Goal: Transaction & Acquisition: Obtain resource

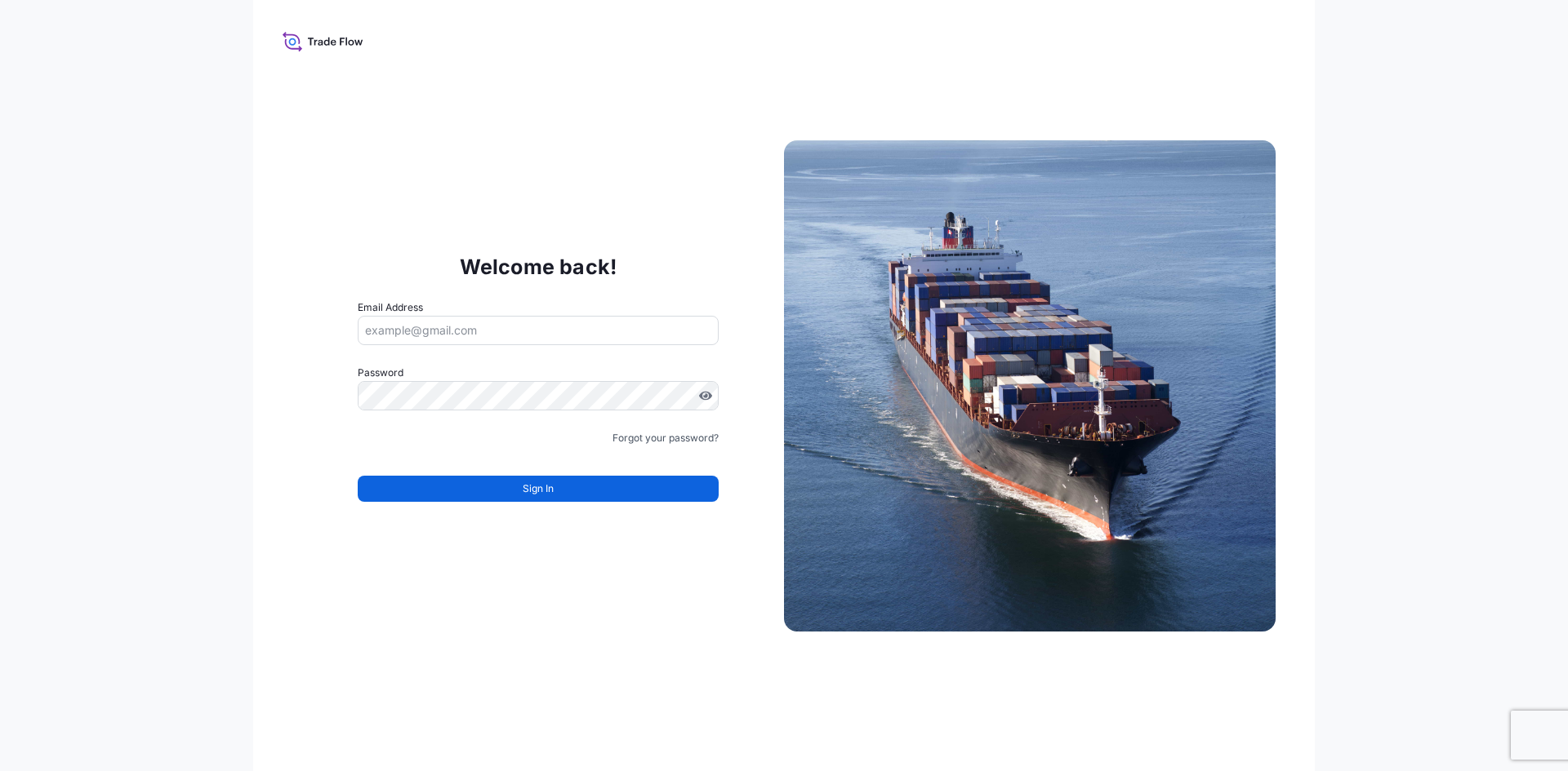
type input "[PERSON_NAME][EMAIL_ADDRESS][DOMAIN_NAME]"
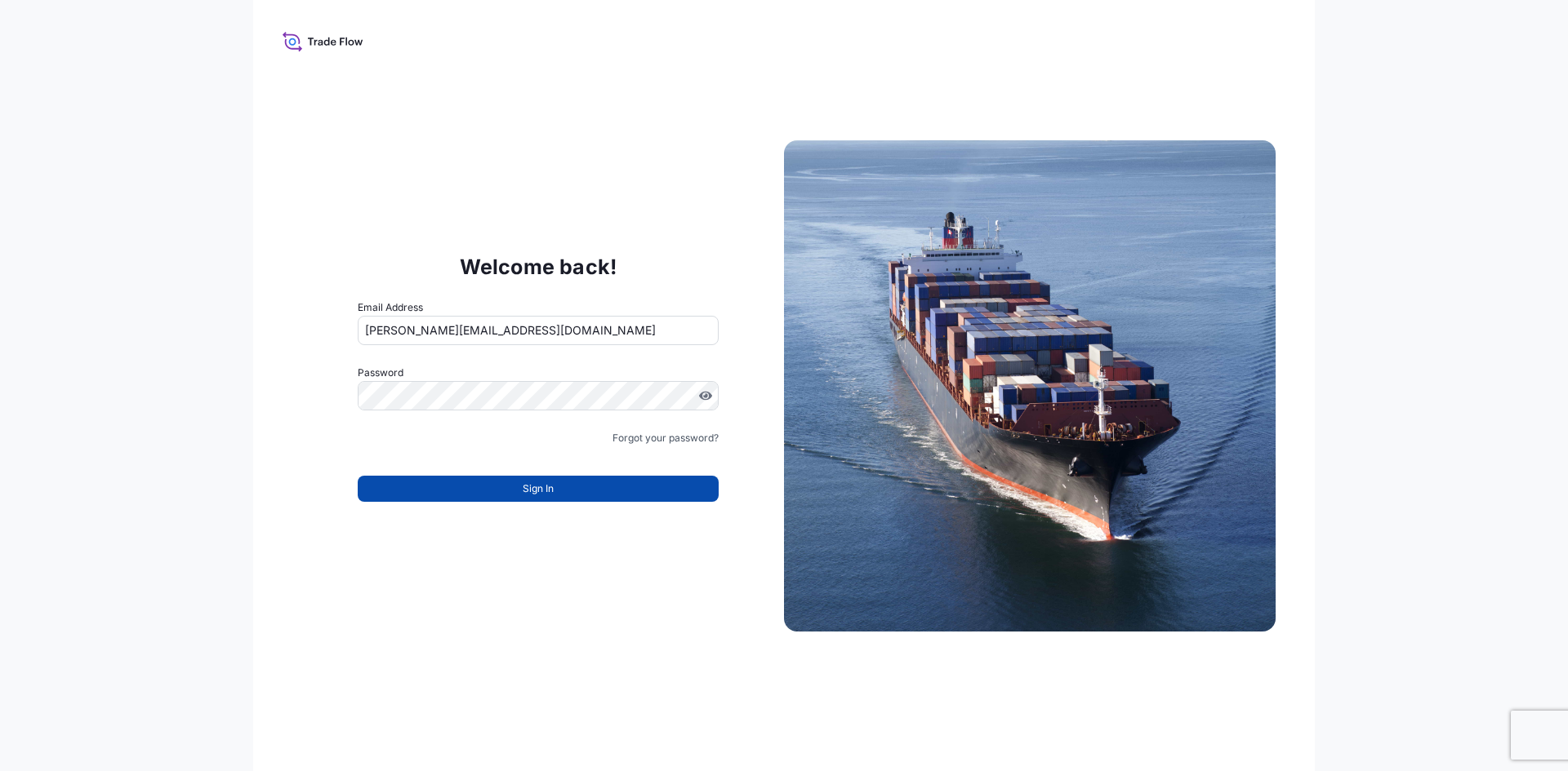
click at [551, 491] on span "Sign In" at bounding box center [538, 488] width 31 height 16
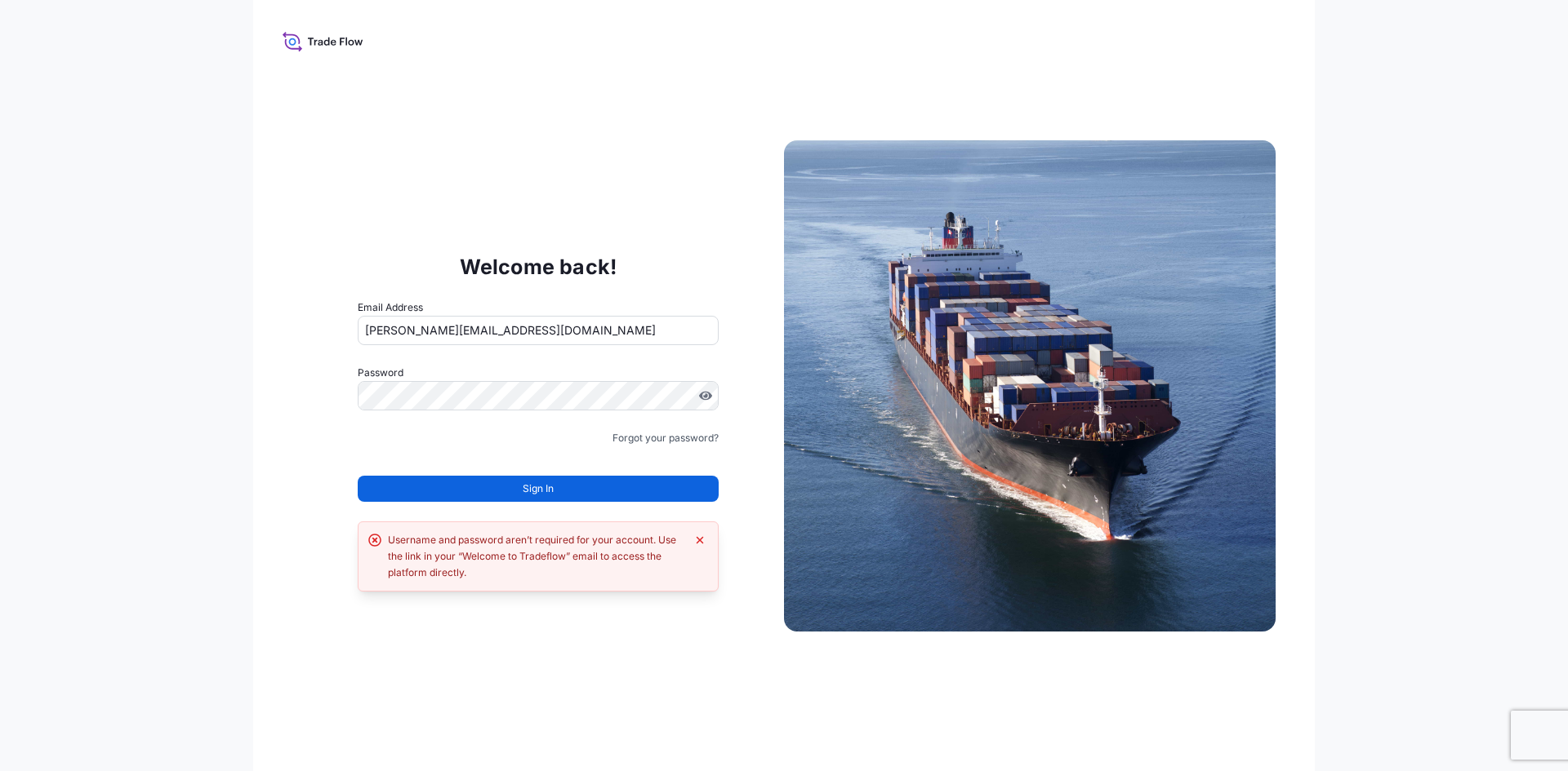
click at [307, 36] on icon at bounding box center [323, 41] width 81 height 24
click at [330, 40] on icon at bounding box center [323, 41] width 81 height 24
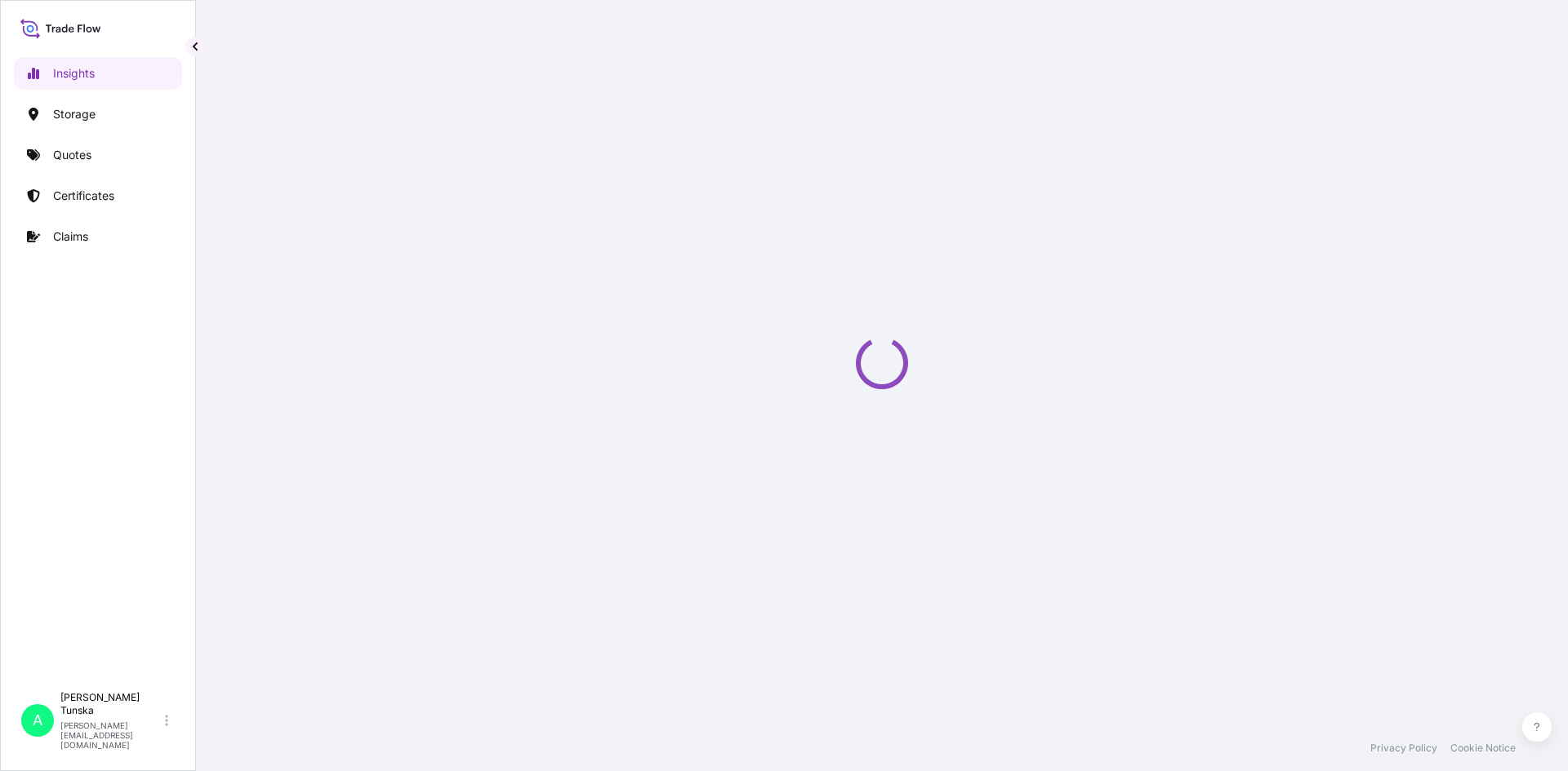
select select "2025"
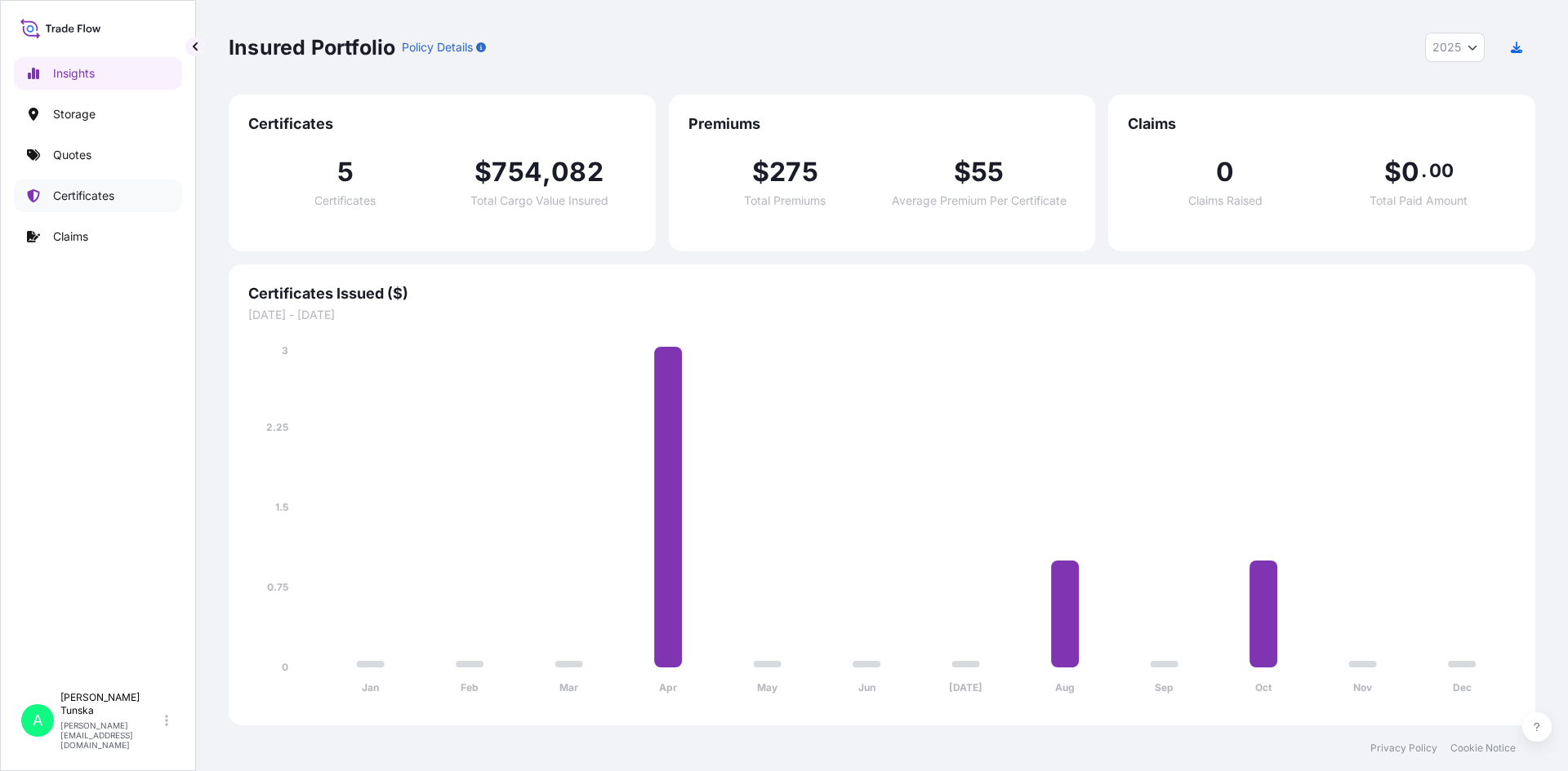
click at [85, 195] on p "Certificates" at bounding box center [84, 195] width 62 height 16
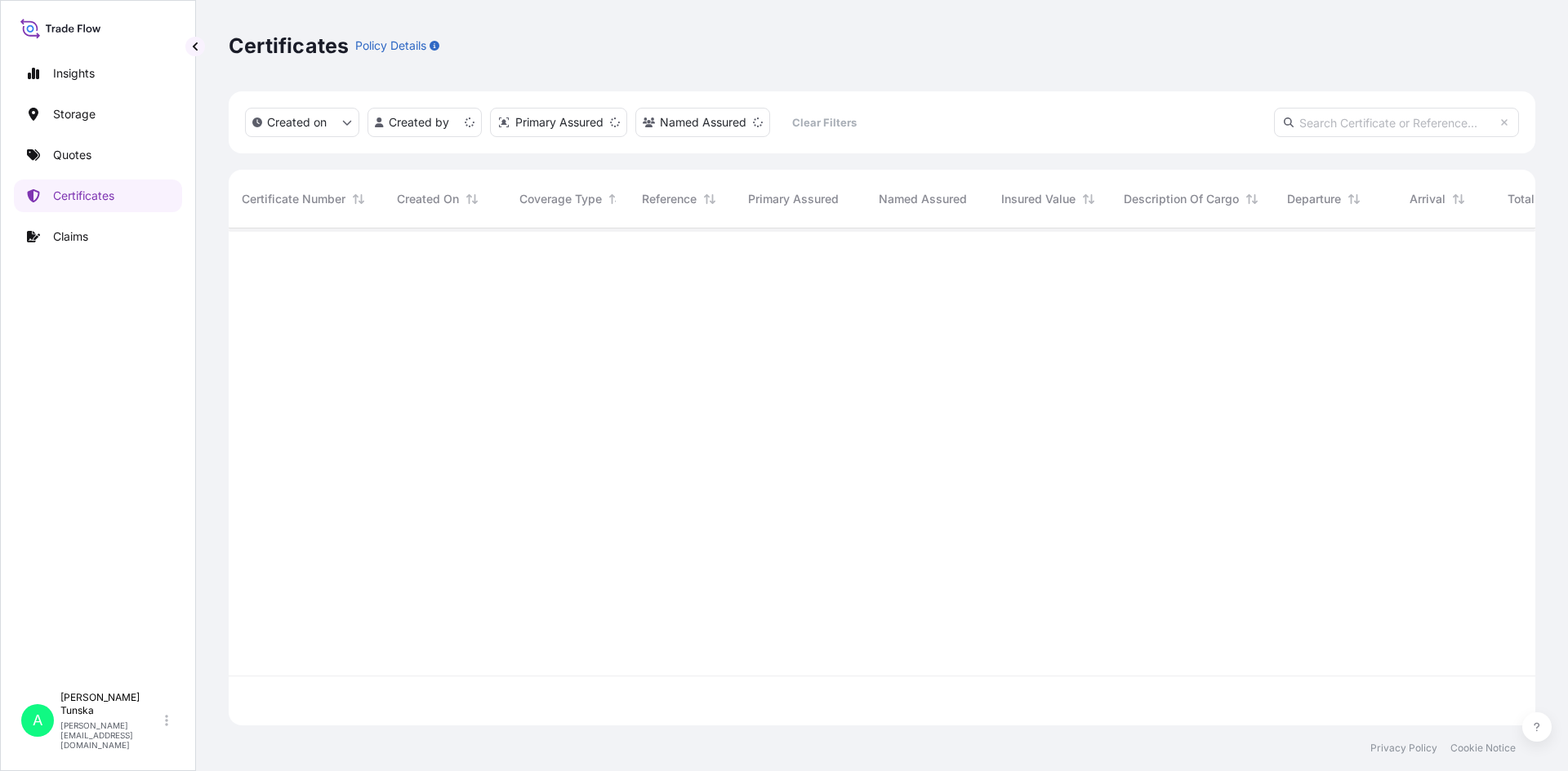
scroll to position [494, 1294]
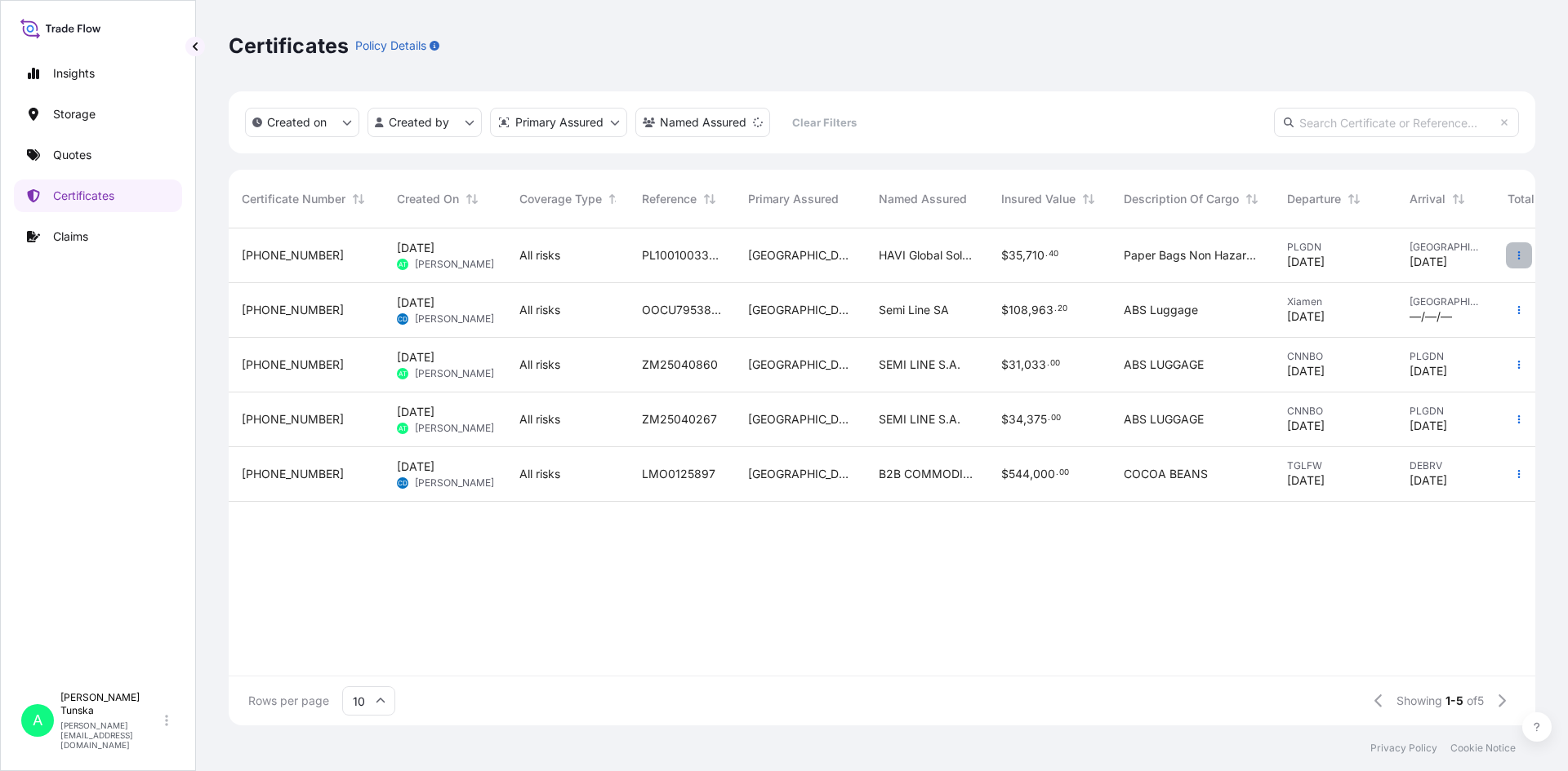
click at [1522, 255] on icon "button" at bounding box center [1519, 255] width 10 height 10
click at [1447, 260] on p "Duplicate quote" at bounding box center [1427, 258] width 85 height 16
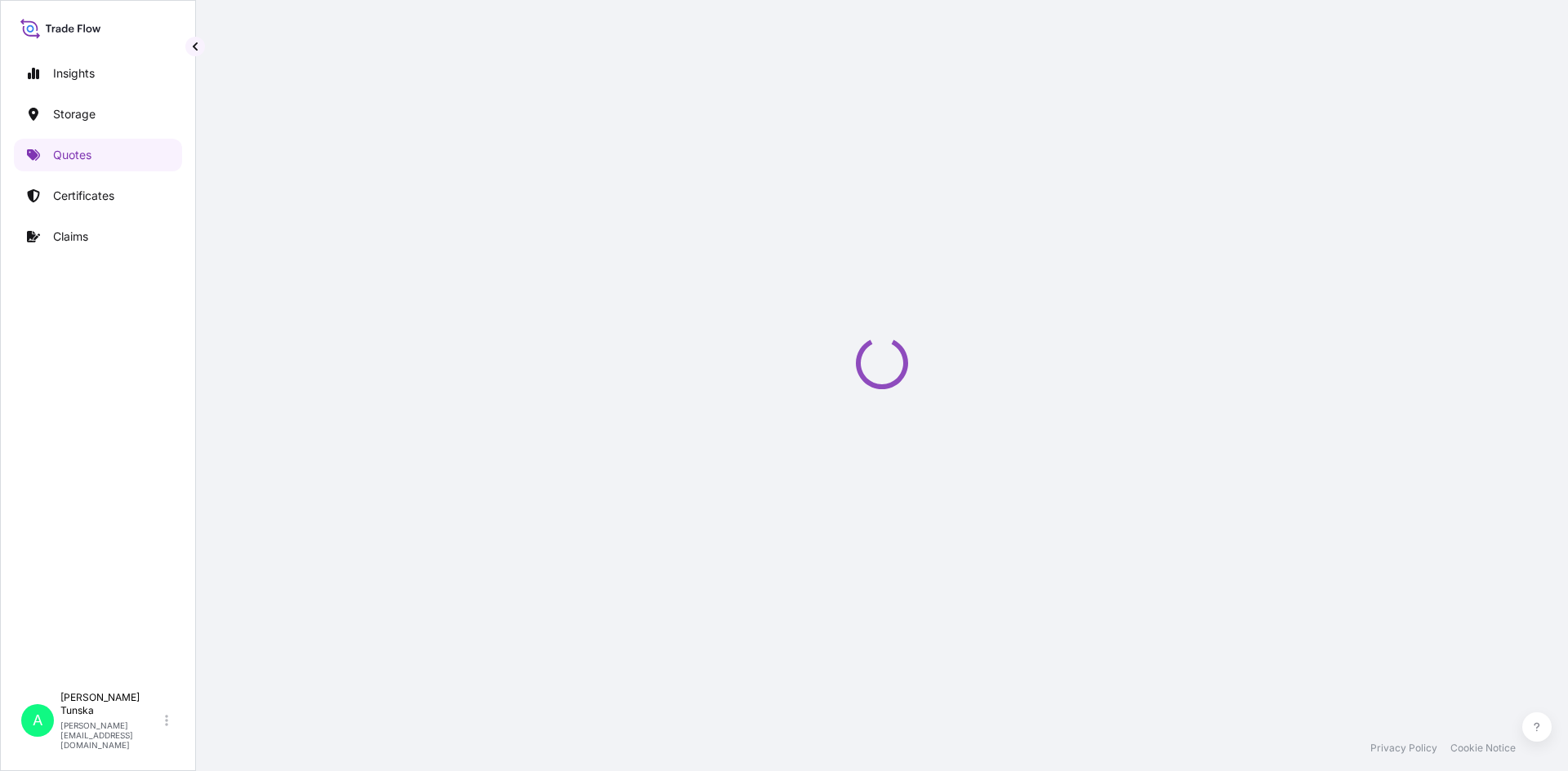
select select "Road / Inland"
select select "Water"
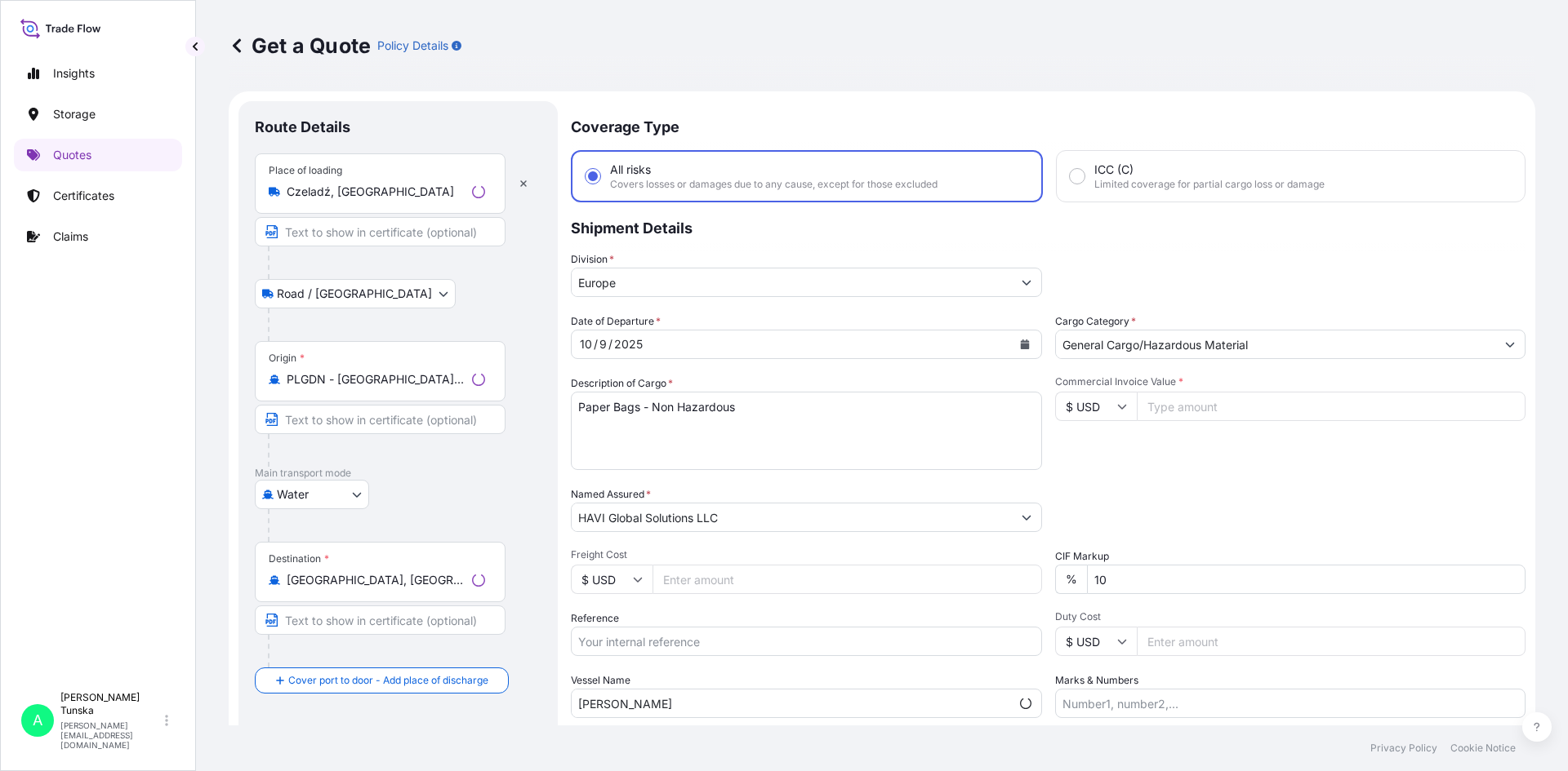
scroll to position [26, 0]
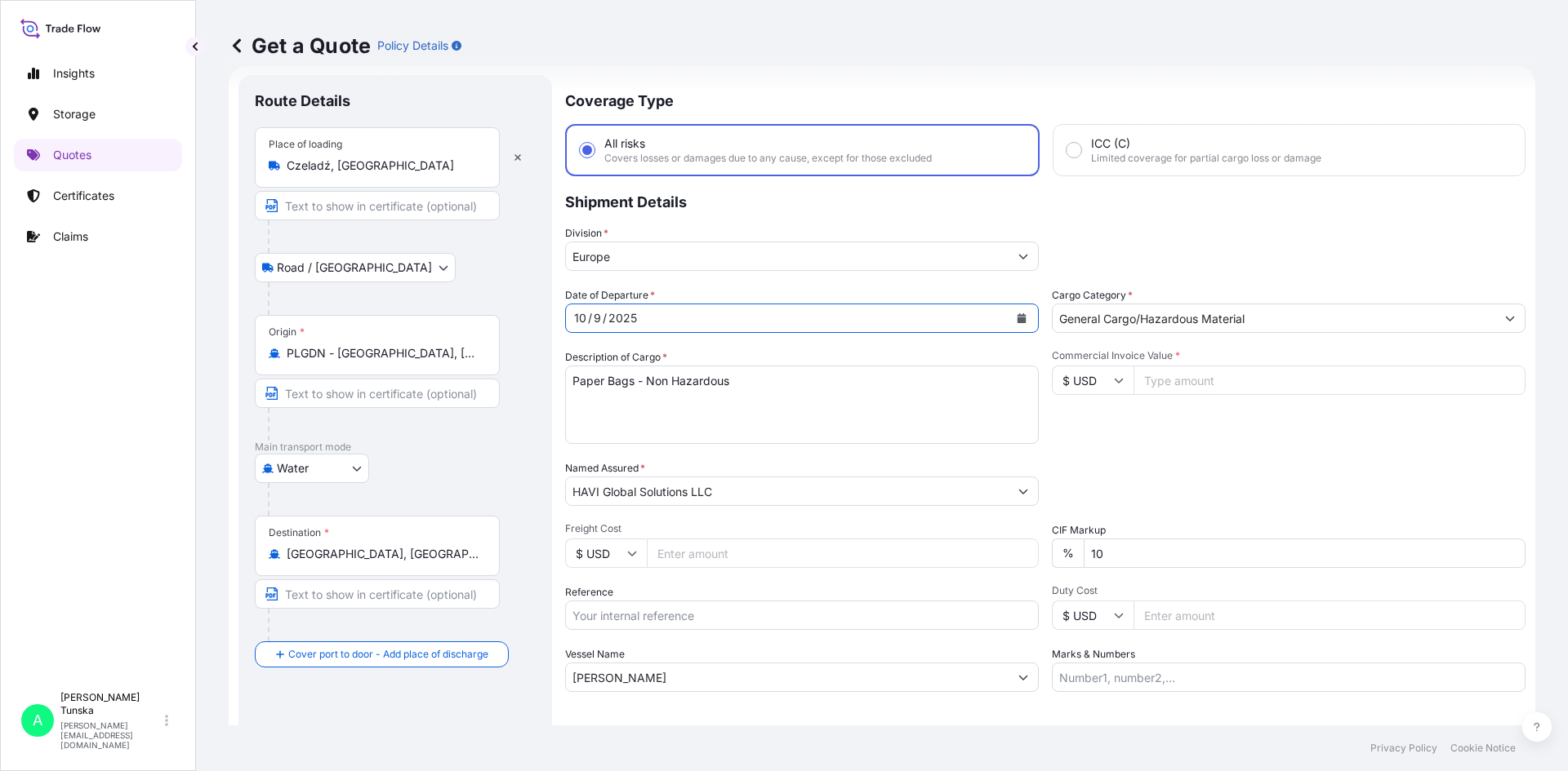
click at [681, 321] on div "10 / 9 / 2025" at bounding box center [788, 318] width 443 height 30
click at [1022, 321] on button "Calendar" at bounding box center [1021, 318] width 26 height 26
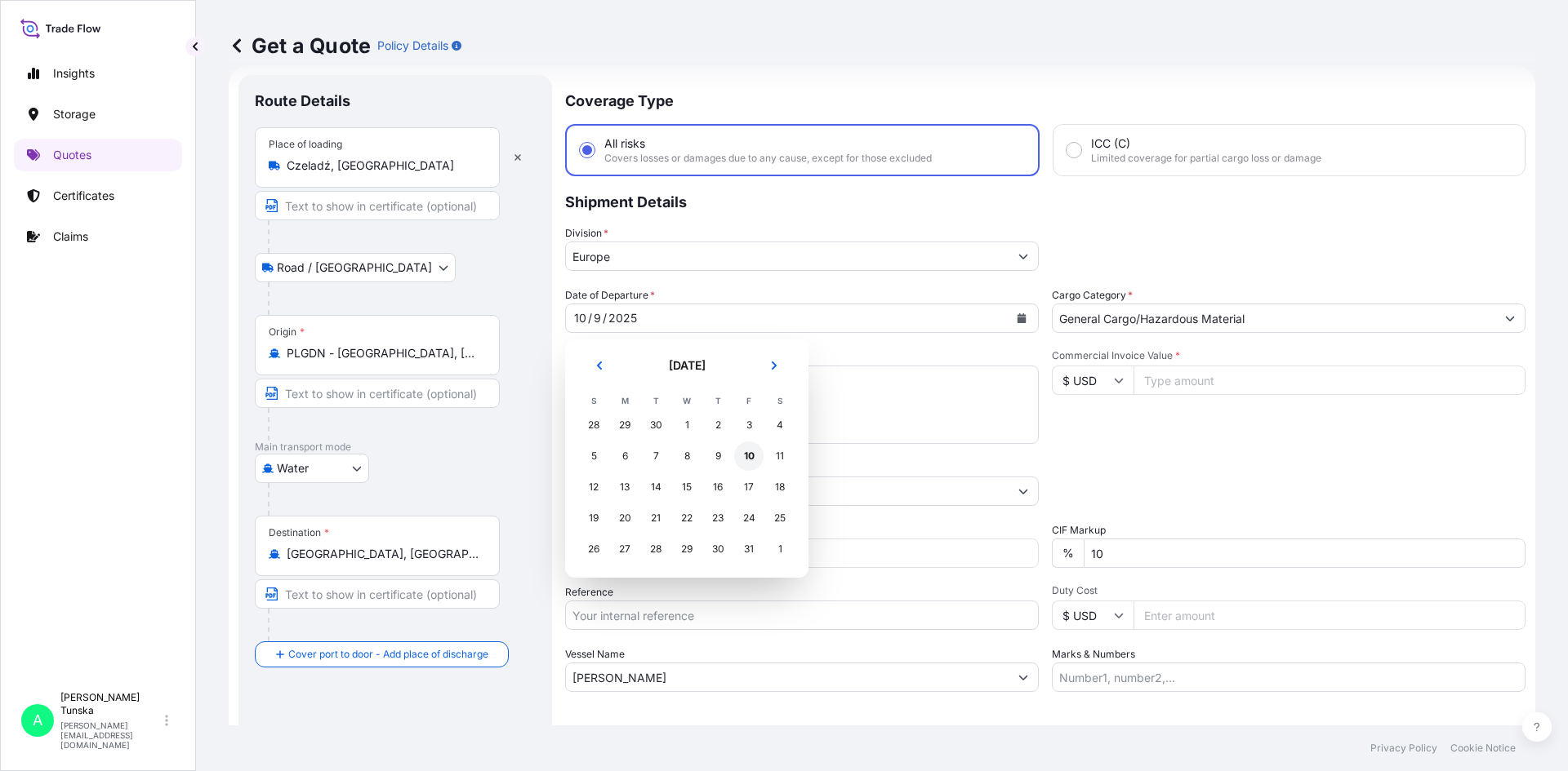
click at [745, 461] on div "10" at bounding box center [748, 456] width 30 height 30
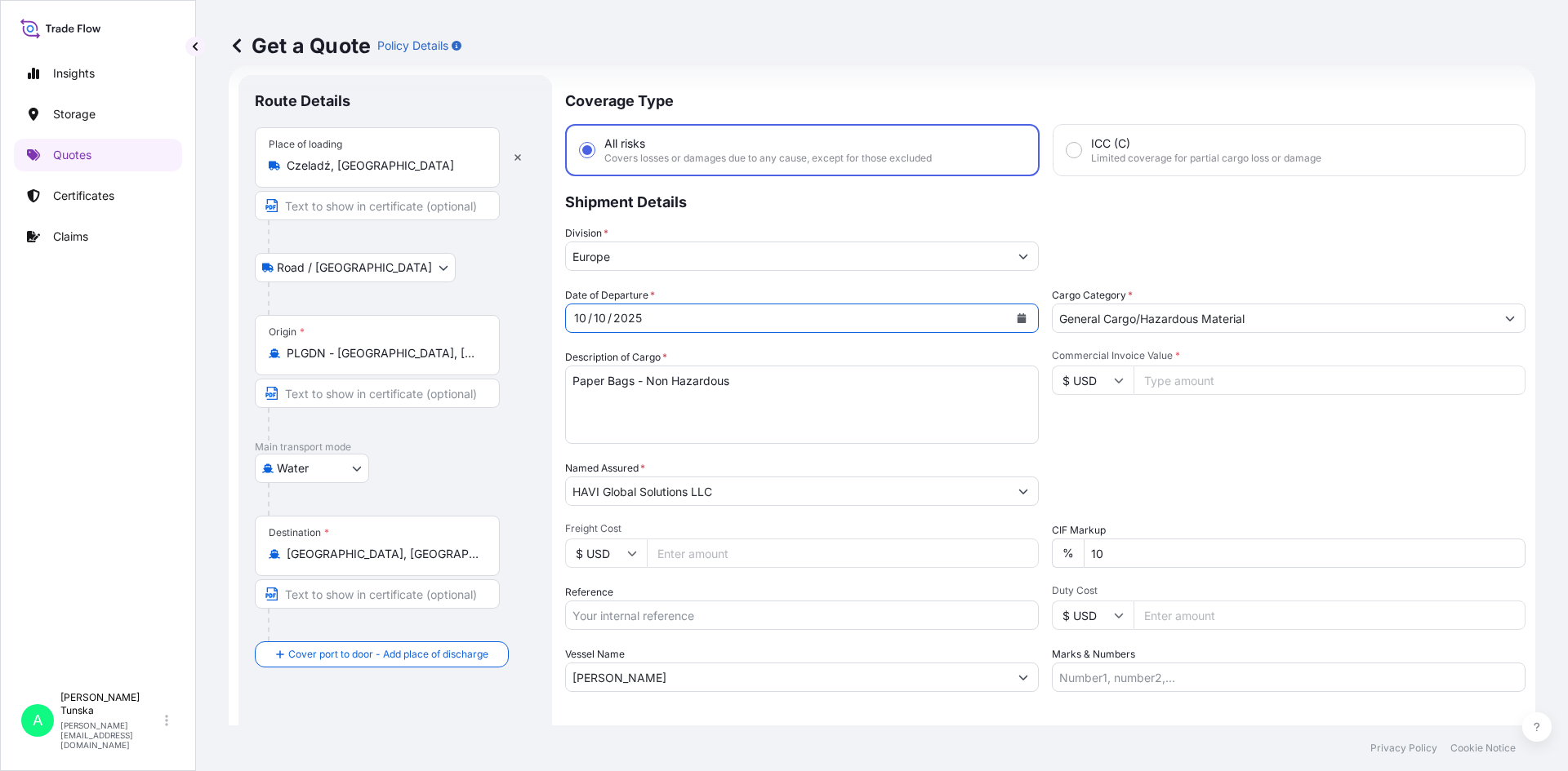
click at [1230, 389] on input "Commercial Invoice Value *" at bounding box center [1329, 380] width 392 height 30
click at [1507, 87] on div "Get a Quote Policy Details" at bounding box center [881, 45] width 1307 height 91
click at [1196, 384] on input "Commercial Invoice Value *" at bounding box center [1329, 380] width 392 height 30
type input "30924"
click at [1231, 455] on div "Date of Departure * 10 / 10 / 2025 Cargo Category * General Cargo/Hazardous Mat…" at bounding box center [1045, 489] width 960 height 405
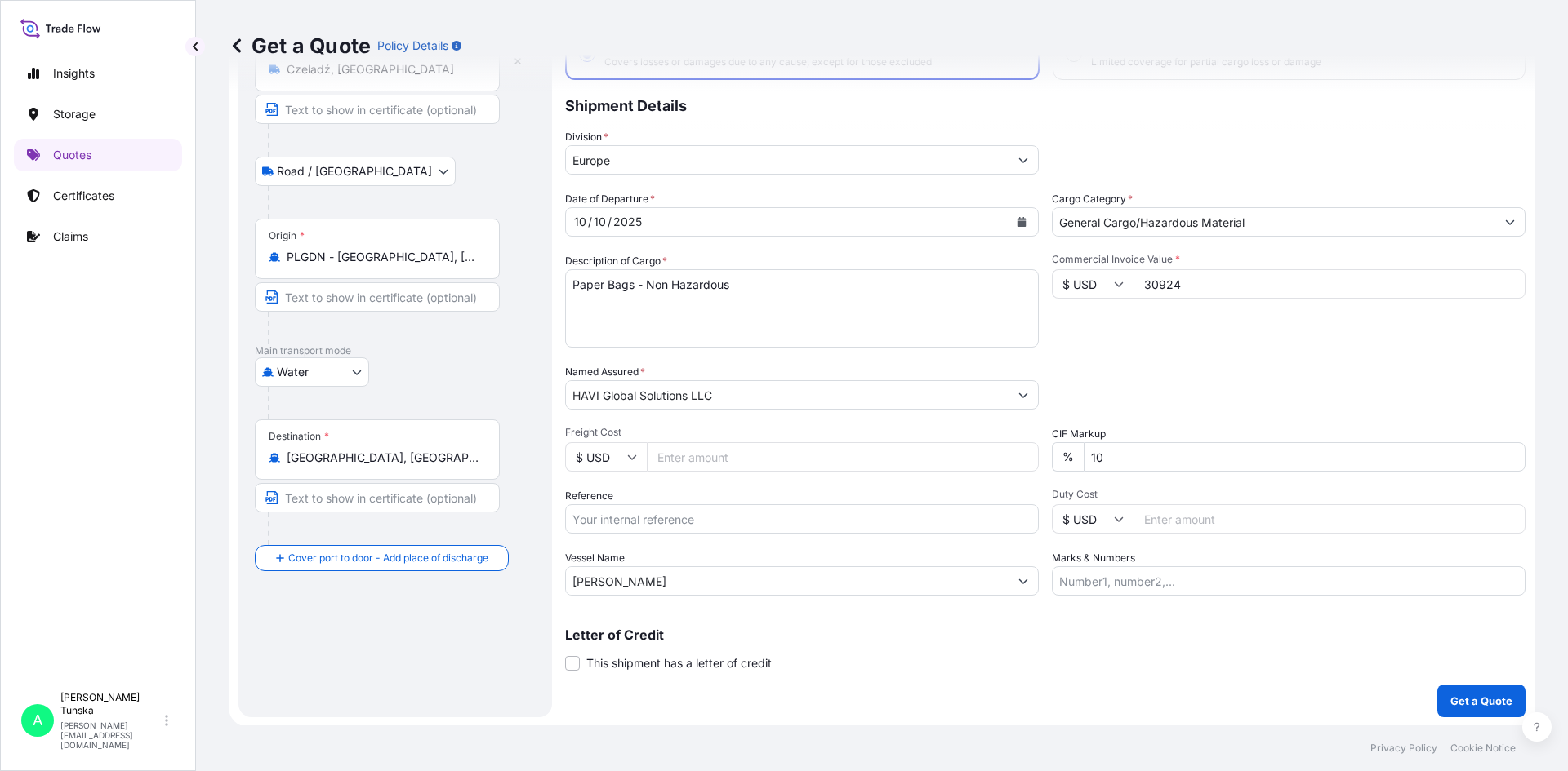
scroll to position [124, 0]
click at [724, 439] on div "Freight Cost $ USD" at bounding box center [802, 447] width 474 height 45
click at [720, 452] on input "Freight Cost" at bounding box center [843, 455] width 392 height 30
type input "1540"
click at [1147, 352] on div "Date of Departure * 10 / 10 / 2025 Cargo Category * General Cargo/Hazardous Mat…" at bounding box center [1045, 392] width 960 height 405
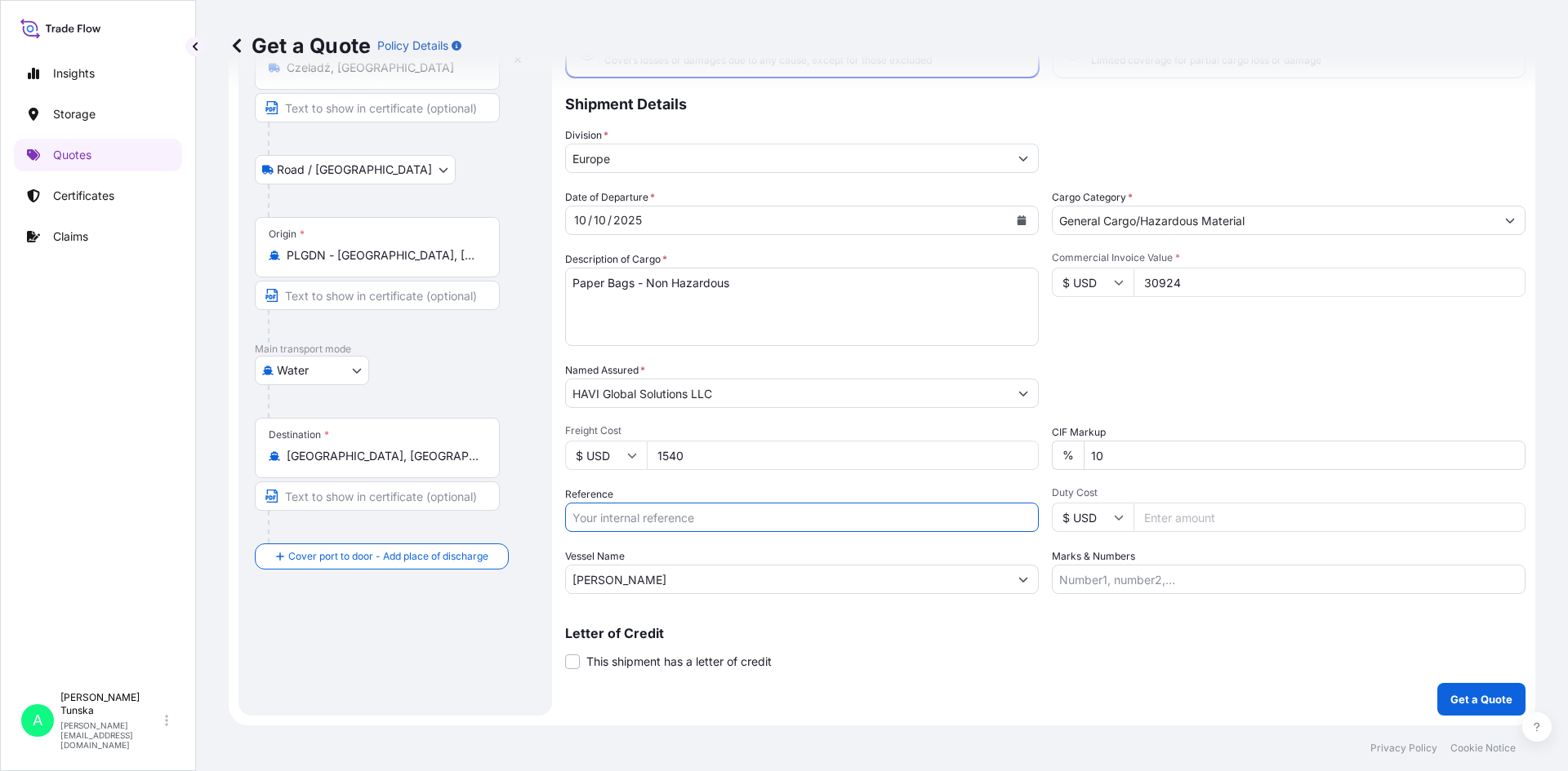
click at [828, 510] on input "Reference" at bounding box center [802, 517] width 474 height 30
click at [314, 647] on div "Route Details Place of loading Czeladź, Poland Road / Inland Road / Inland Orig…" at bounding box center [396, 347] width 281 height 707
click at [653, 518] on input "Reference" at bounding box center [802, 517] width 474 height 30
paste input "PL1001003343"
type input "PL1001003343"
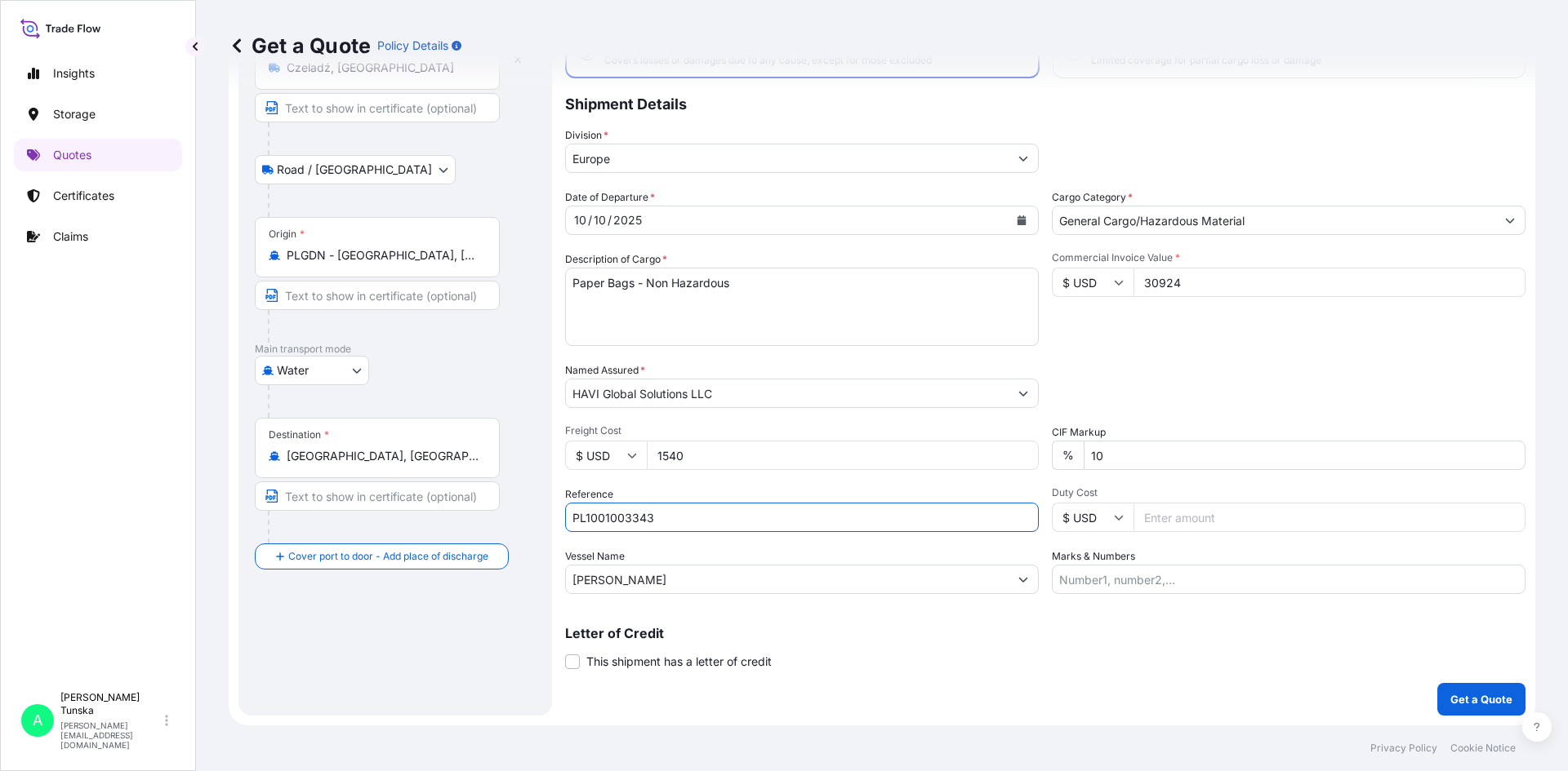
click at [942, 669] on div "Letter of Credit This shipment has a letter of credit Letter of credit * Letter…" at bounding box center [1045, 648] width 960 height 43
drag, startPoint x: 689, startPoint y: 580, endPoint x: 461, endPoint y: 575, distance: 228.1
click at [461, 575] on form "Route Details Place of loading Czeladź, Poland Road / Inland Road / Inland Orig…" at bounding box center [881, 347] width 1307 height 758
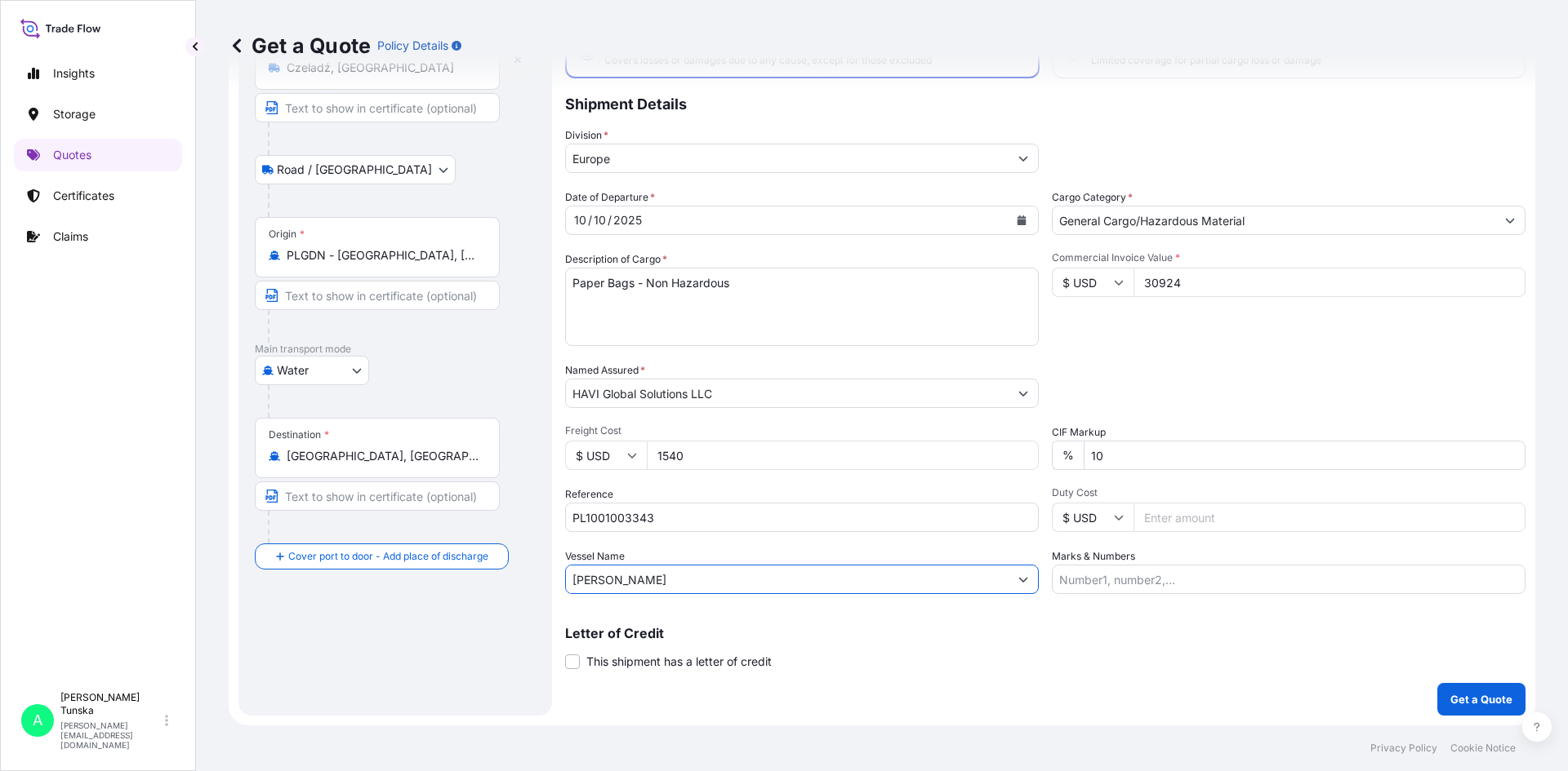
paste input "MAERSK GIRONDE"
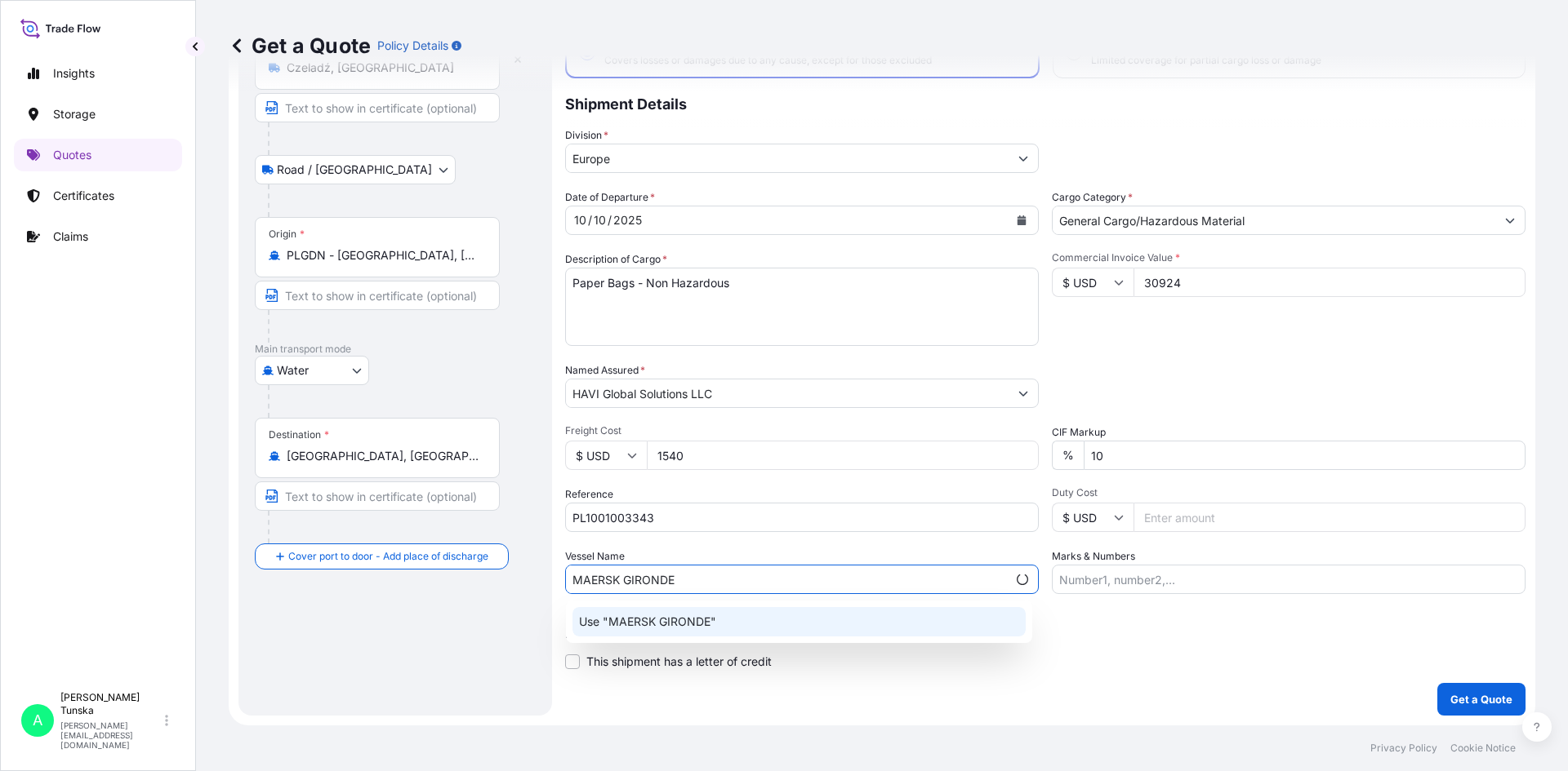
click at [830, 626] on div "Use "MAERSK GIRONDE"" at bounding box center [798, 622] width 454 height 30
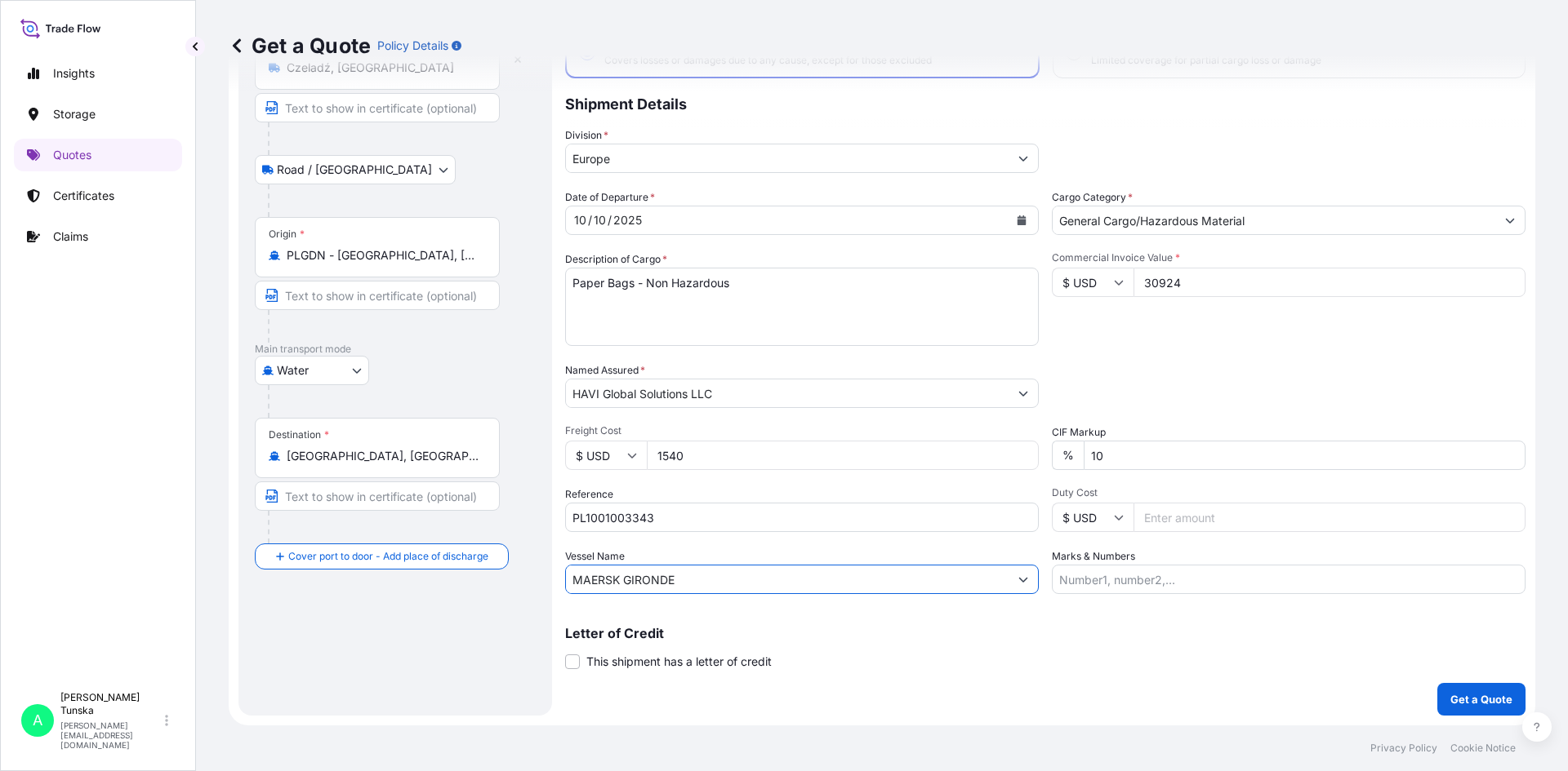
type input "MAERSK GIRONDE"
click at [1450, 707] on p "Get a Quote" at bounding box center [1481, 699] width 62 height 16
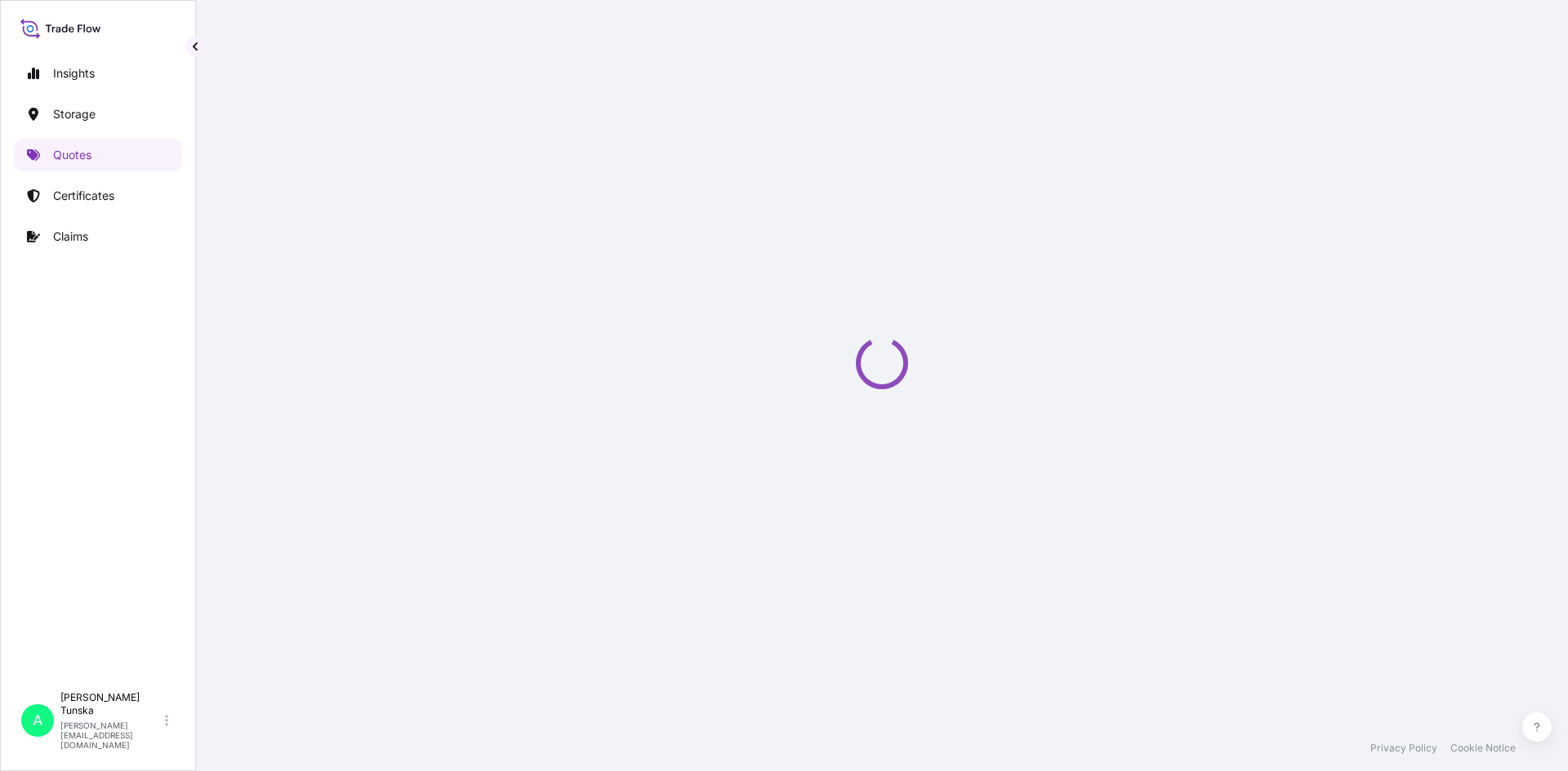
select select "Road / Inland"
select select "Water"
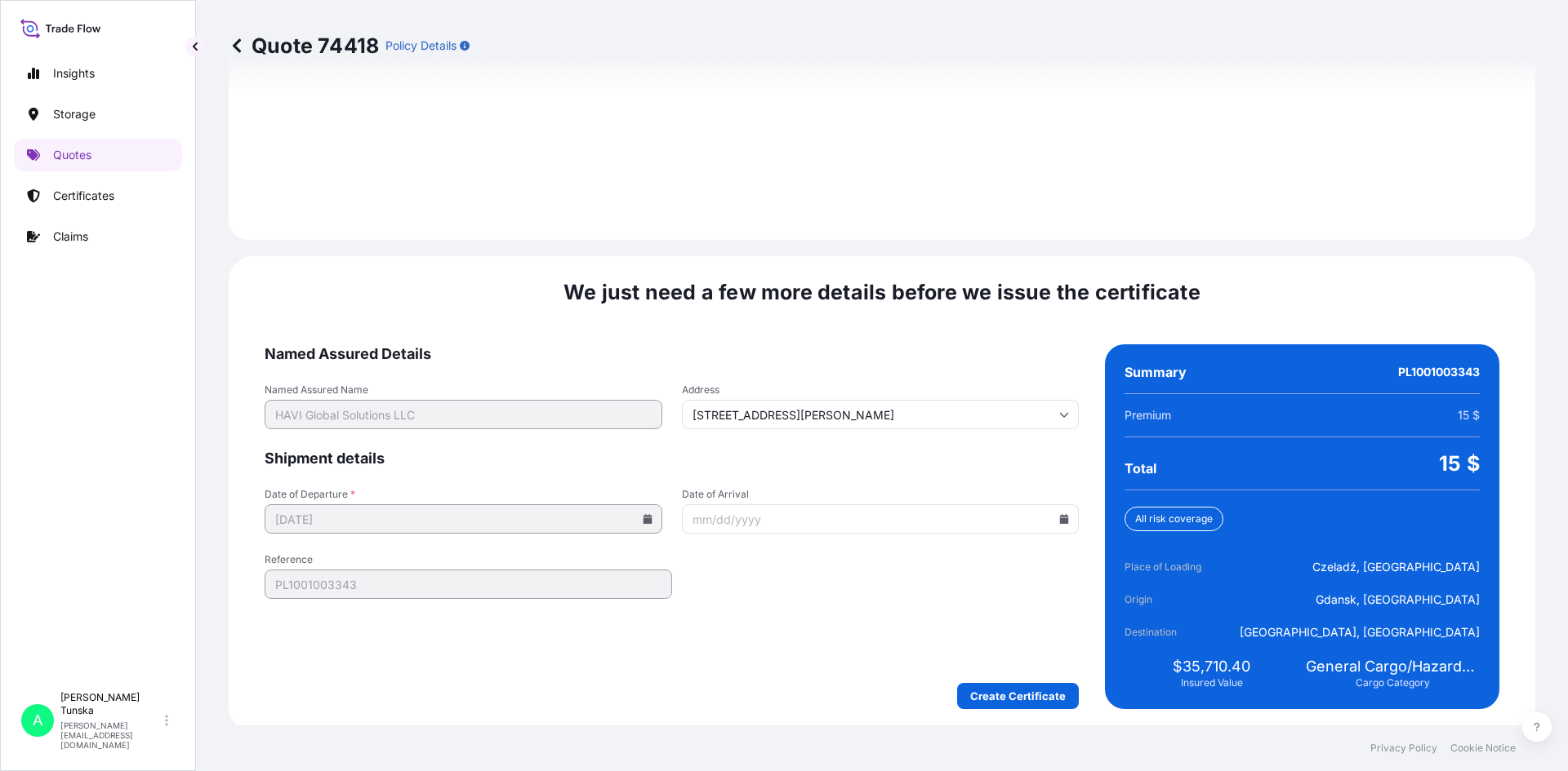
scroll to position [2339, 0]
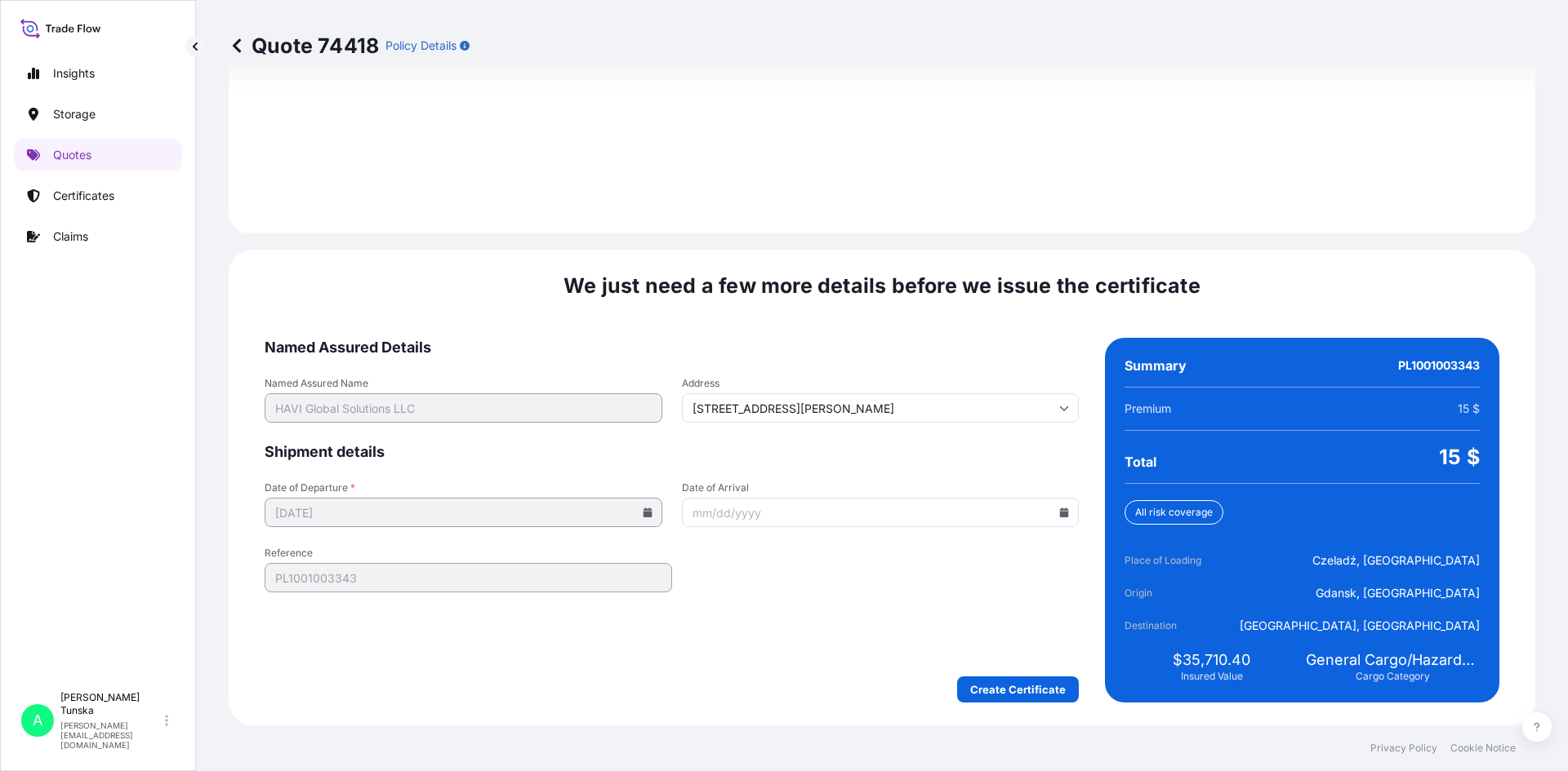
click at [1060, 513] on icon at bounding box center [1064, 512] width 9 height 10
click at [803, 246] on button at bounding box center [789, 259] width 26 height 26
click at [937, 340] on button "8" at bounding box center [924, 332] width 26 height 26
type input "11/08/2025"
click at [843, 642] on form "Named Assured Details Named Assured Name HAVI Global Solutions LLC Address 345 …" at bounding box center [671, 520] width 814 height 365
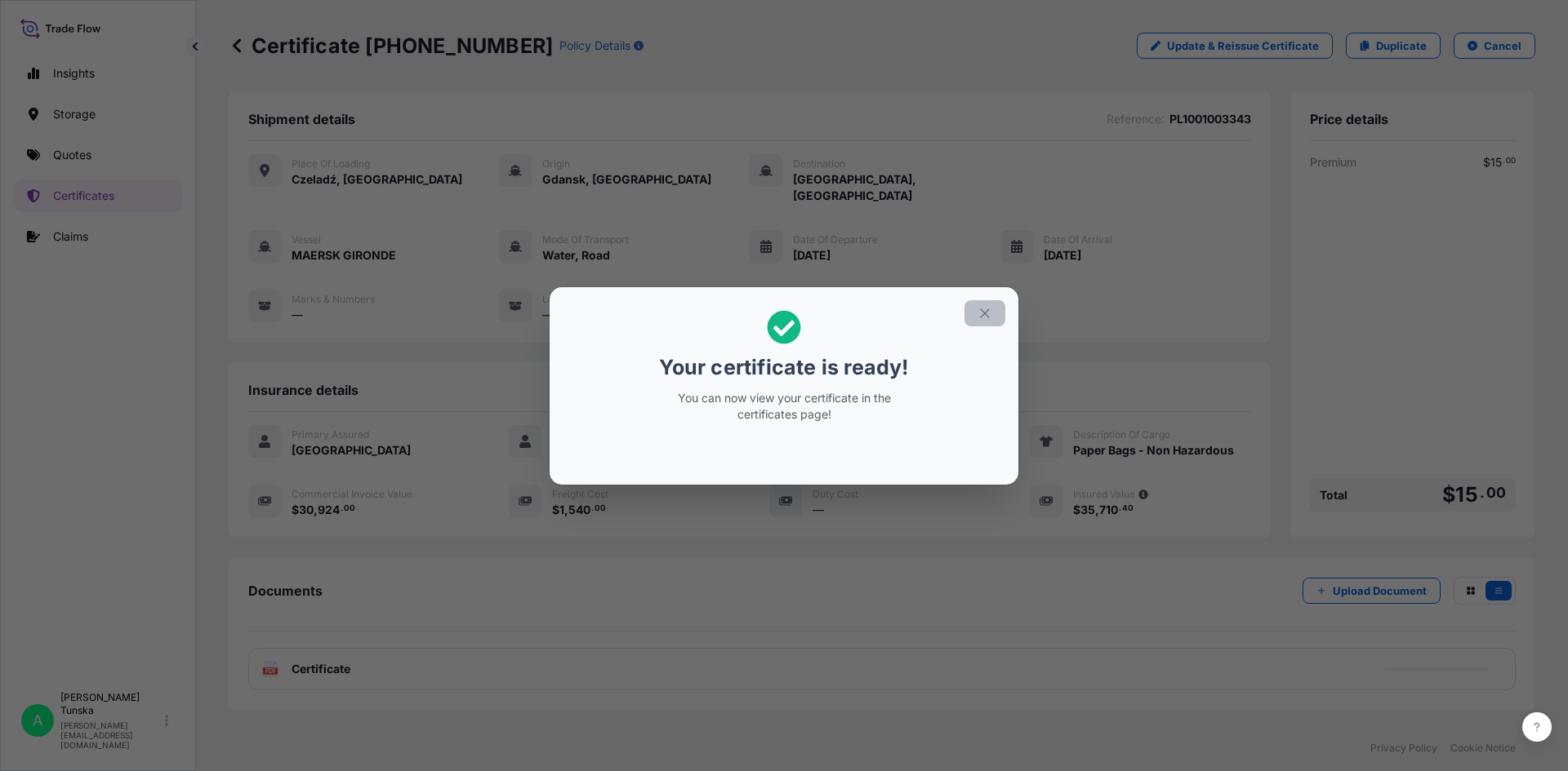
click at [983, 307] on icon "button" at bounding box center [984, 313] width 14 height 14
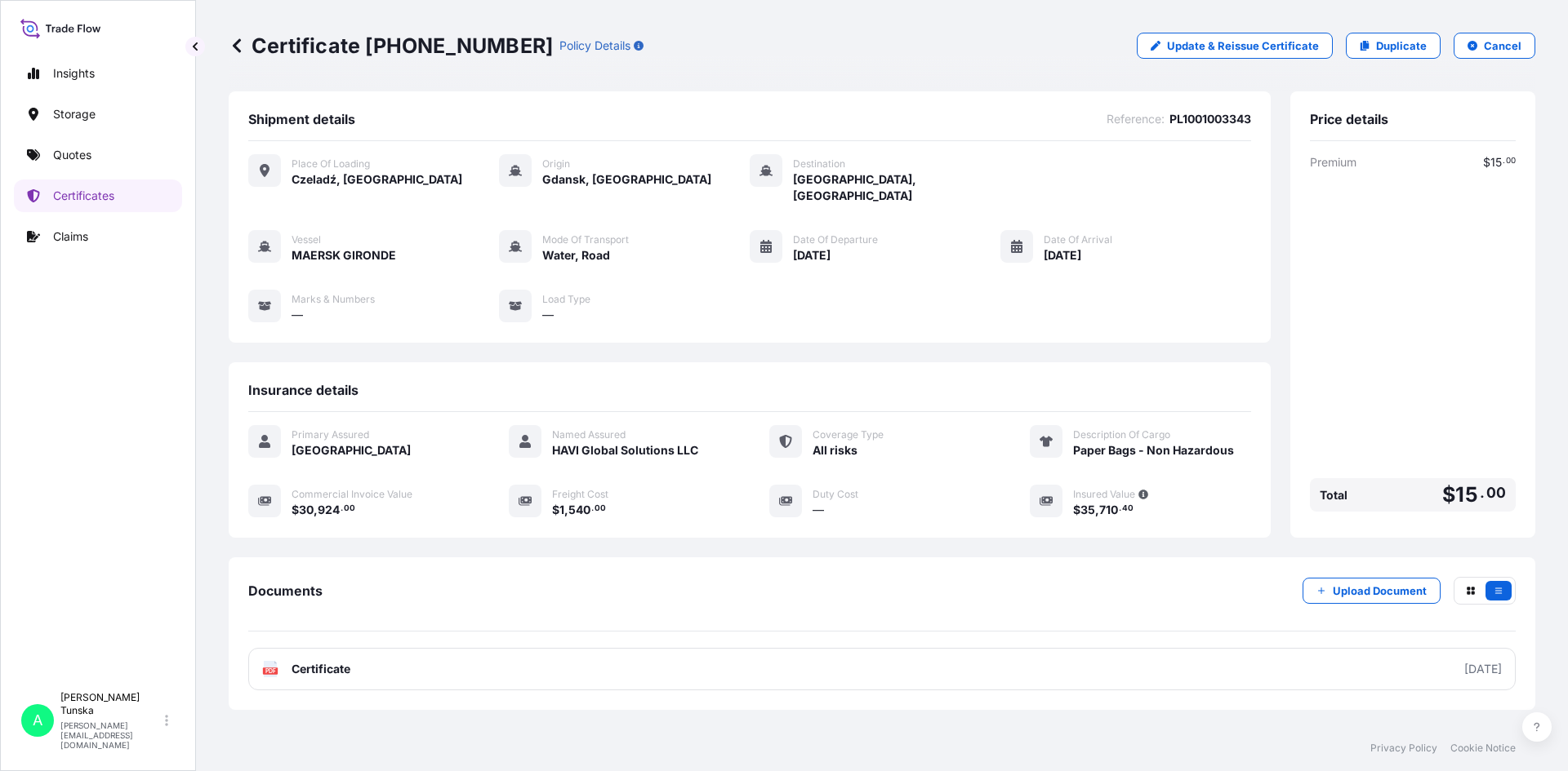
click at [767, 35] on div "Certificate 31595-6-1 Policy Details Update & Reissue Certificate Duplicate Can…" at bounding box center [881, 45] width 1307 height 26
click at [80, 201] on p "Certificates" at bounding box center [84, 195] width 62 height 16
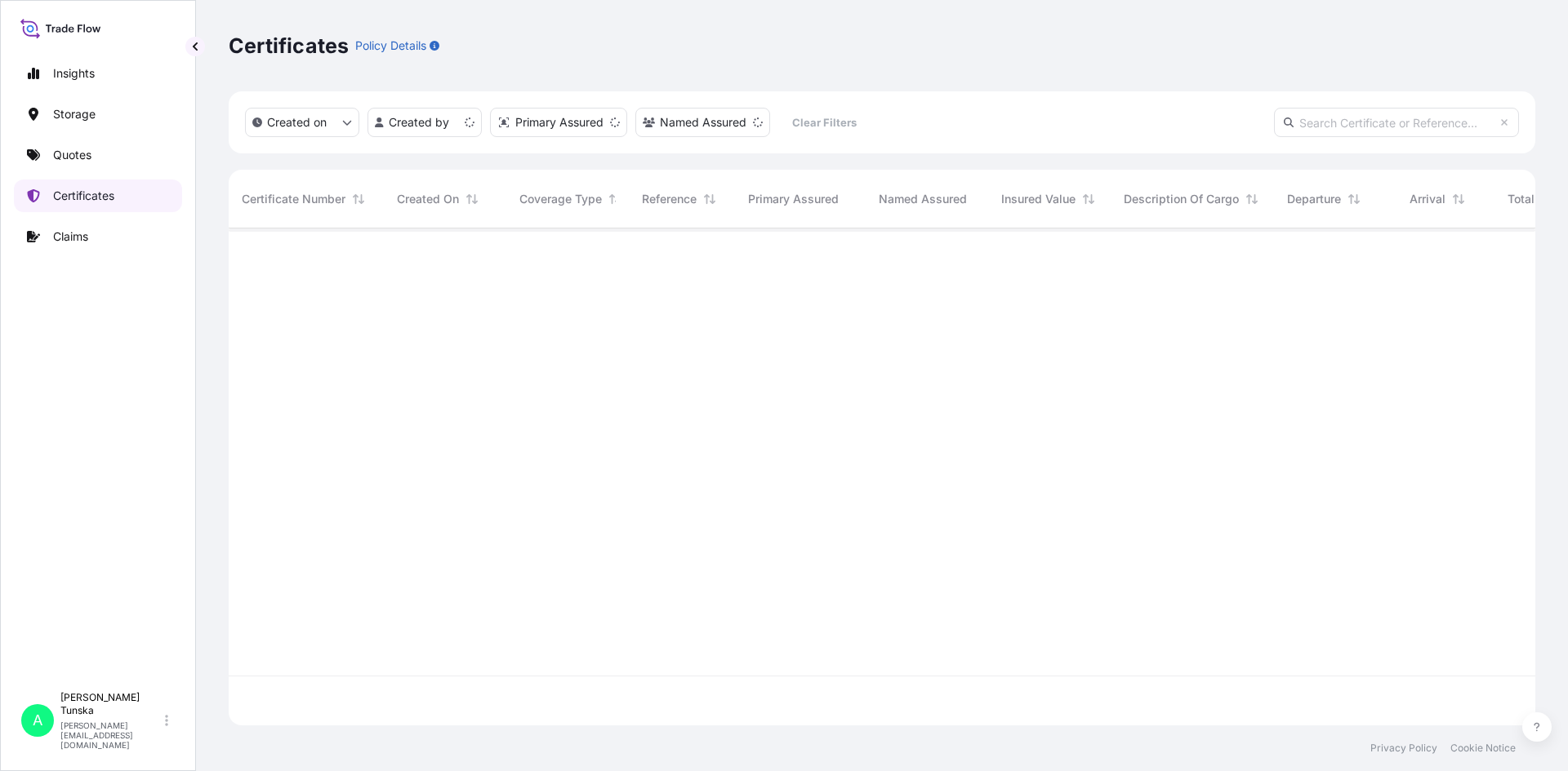
scroll to position [494, 1294]
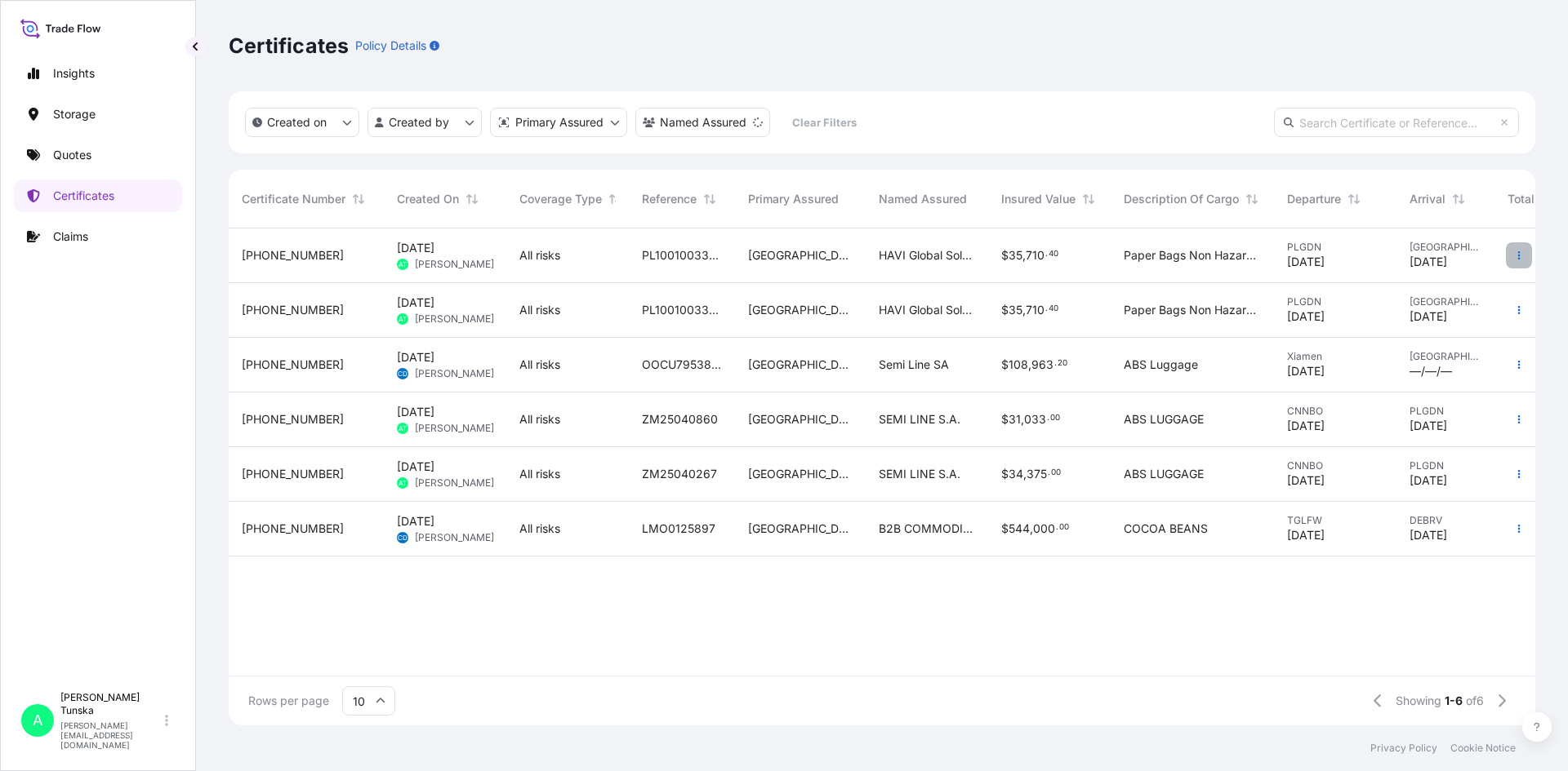
click at [1523, 253] on icon "button" at bounding box center [1519, 255] width 10 height 10
click at [1449, 285] on p "Download certificate" at bounding box center [1440, 288] width 110 height 16
